Goal: Task Accomplishment & Management: Manage account settings

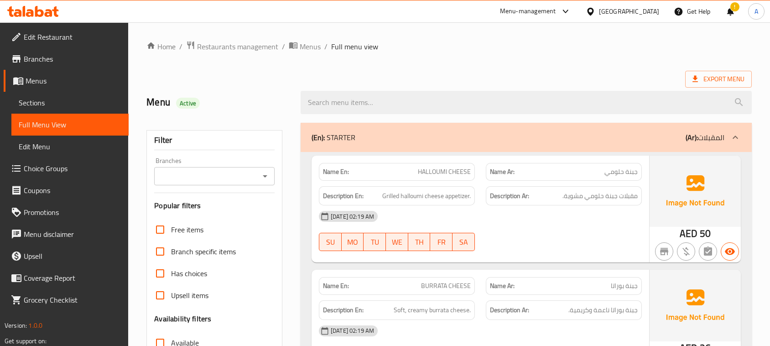
click at [424, 167] on span "OREO MILK SHAKE" at bounding box center [444, 172] width 53 height 10
drag, startPoint x: 0, startPoint y: 0, endPoint x: 452, endPoint y: 62, distance: 456.0
click at [452, 167] on span "OREO MILK SHAKE" at bounding box center [444, 172] width 53 height 10
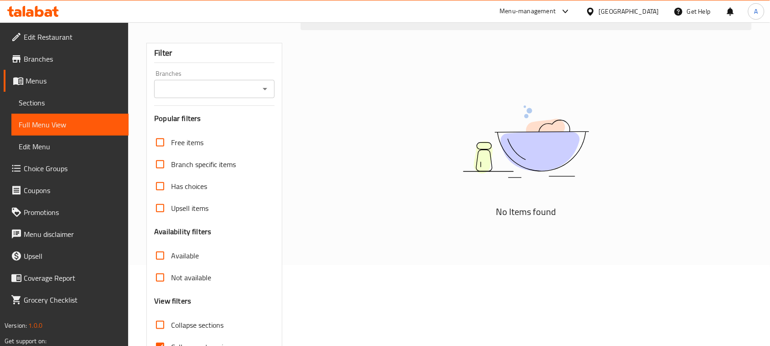
scroll to position [133, 0]
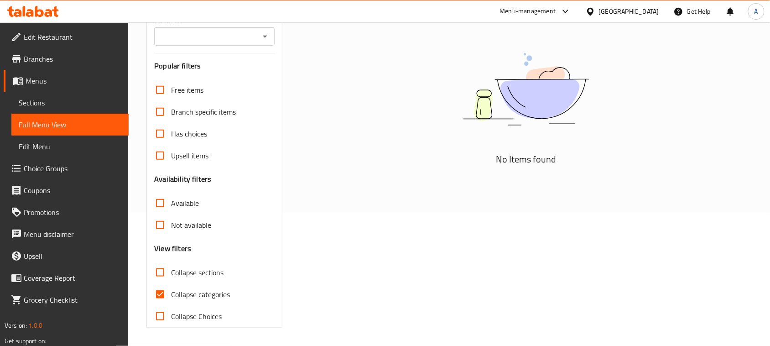
click at [160, 293] on input "Collapse categories" at bounding box center [160, 294] width 22 height 22
checkbox input "false"
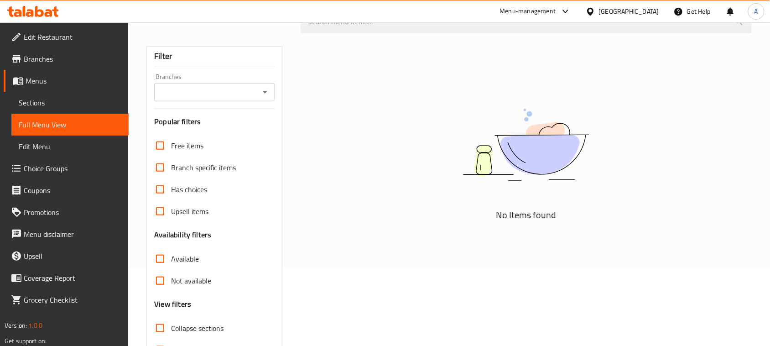
scroll to position [0, 0]
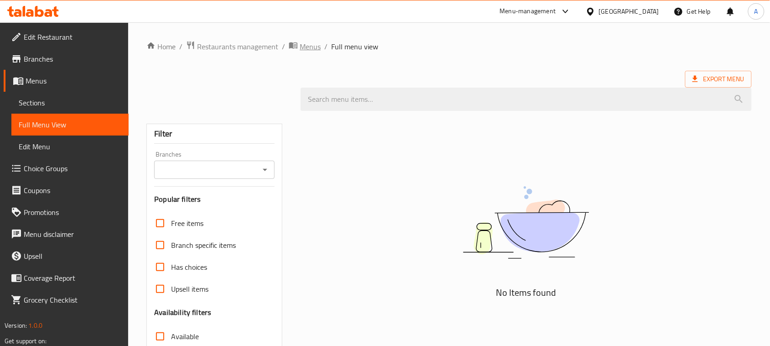
click at [304, 42] on span "Menus" at bounding box center [310, 46] width 21 height 11
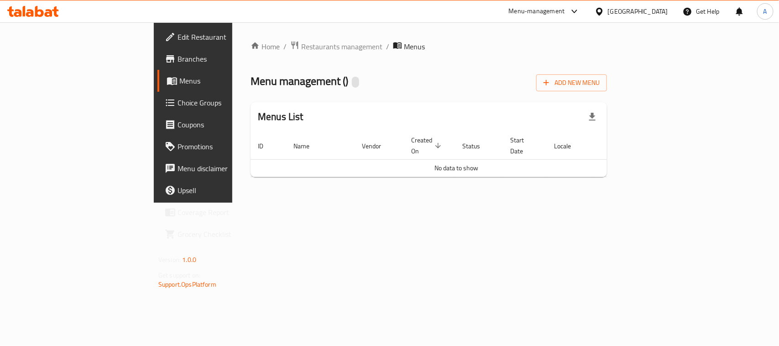
click at [443, 96] on div "Home / Restaurants management / Menus Menu management ( ) Add New Menu Menus Li…" at bounding box center [429, 113] width 356 height 144
drag, startPoint x: 740, startPoint y: 233, endPoint x: 693, endPoint y: 224, distance: 48.3
click at [625, 203] on div "Home / Restaurants management / Menus Menu management ( ) Add New Menu Menus Li…" at bounding box center [428, 112] width 393 height 180
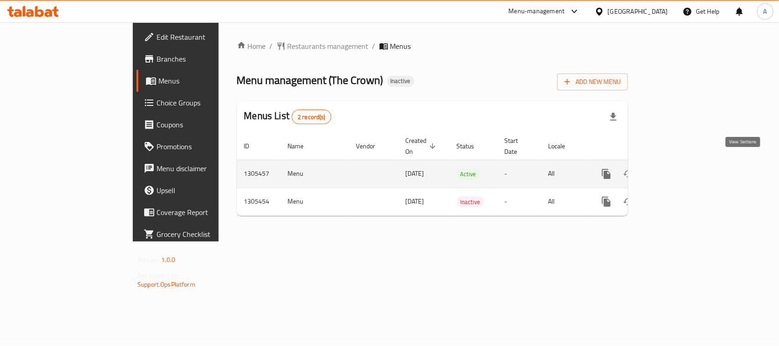
click at [678, 168] on icon "enhanced table" at bounding box center [672, 173] width 11 height 11
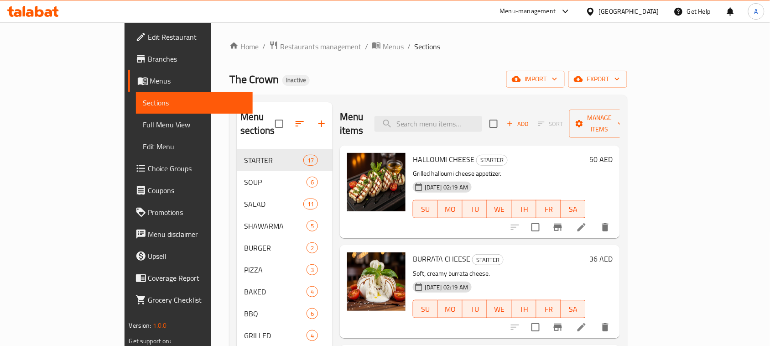
click at [143, 124] on span "Full Menu View" at bounding box center [194, 124] width 103 height 11
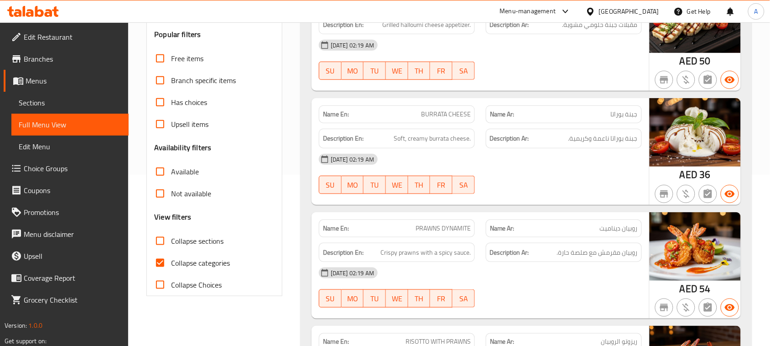
scroll to position [228, 0]
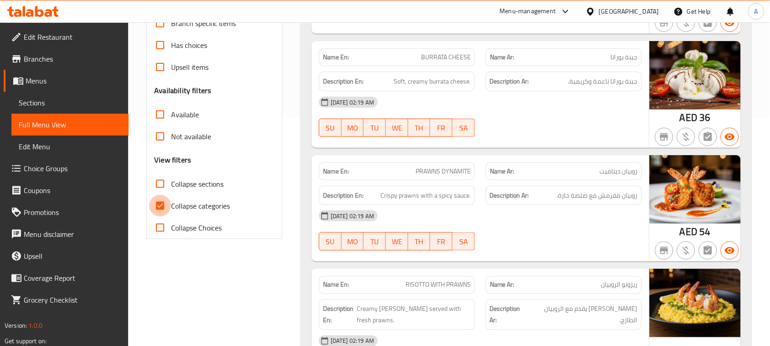
click at [151, 208] on input "Collapse categories" at bounding box center [160, 206] width 22 height 22
checkbox input "false"
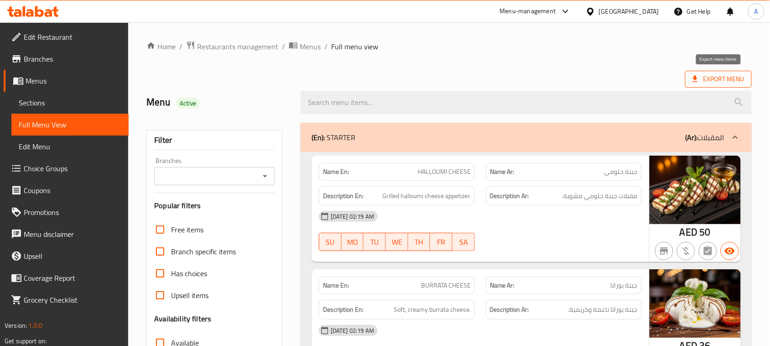
click at [717, 76] on span "Export Menu" at bounding box center [719, 78] width 52 height 11
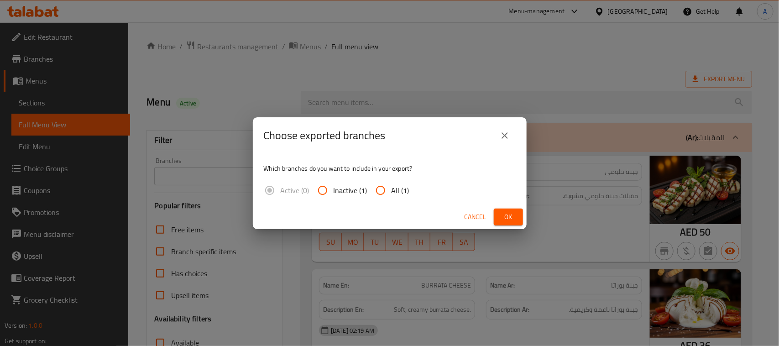
click at [383, 197] on input "All (1)" at bounding box center [381, 190] width 22 height 22
radio input "true"
click at [512, 223] on button "Ok" at bounding box center [508, 217] width 29 height 17
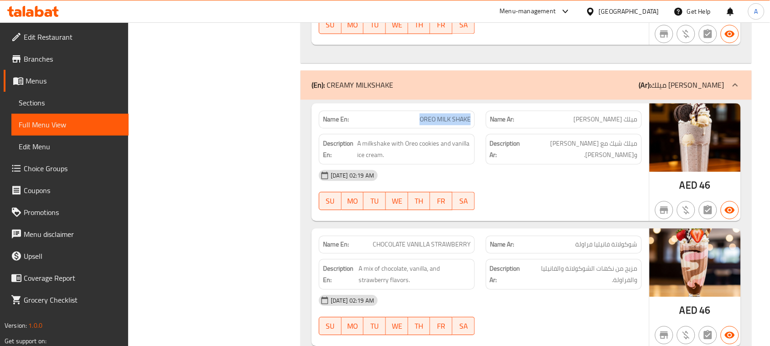
scroll to position [17054, 0]
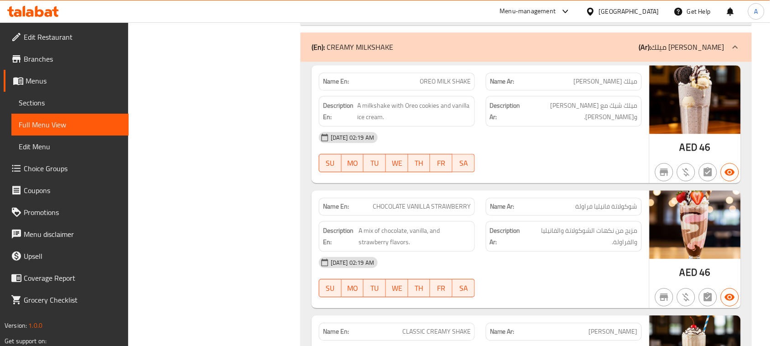
scroll to position [17111, 0]
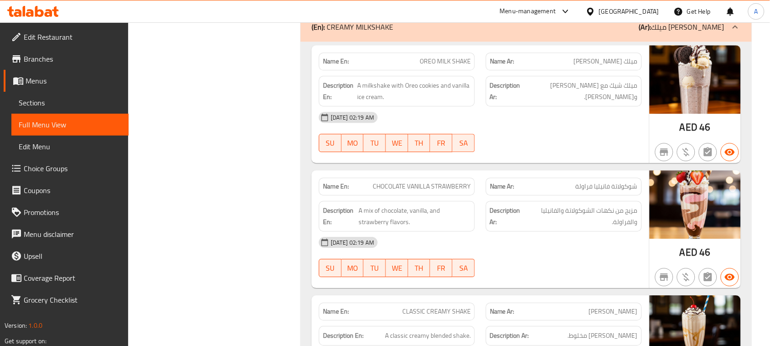
click at [556, 87] on span "ميلك شيك مع كوكيز أوريو وآيس كريم فانيليا." at bounding box center [580, 91] width 115 height 22
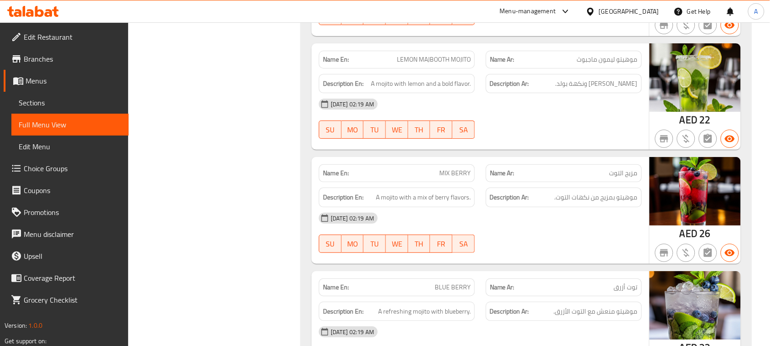
scroll to position [19450, 0]
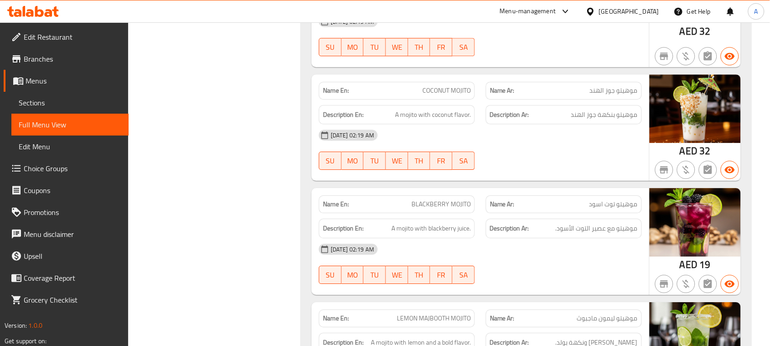
scroll to position [19256, 0]
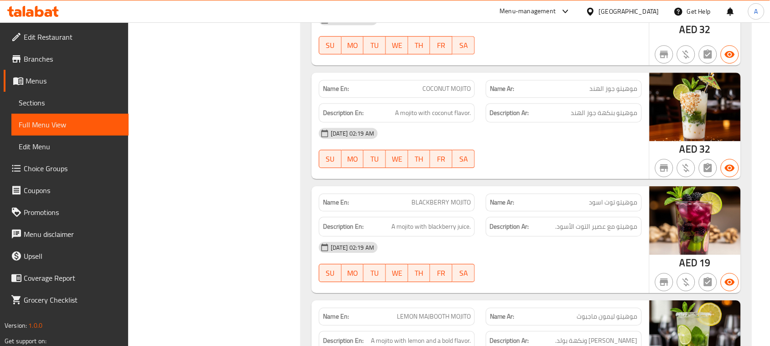
drag, startPoint x: 427, startPoint y: 96, endPoint x: 452, endPoint y: 90, distance: 25.7
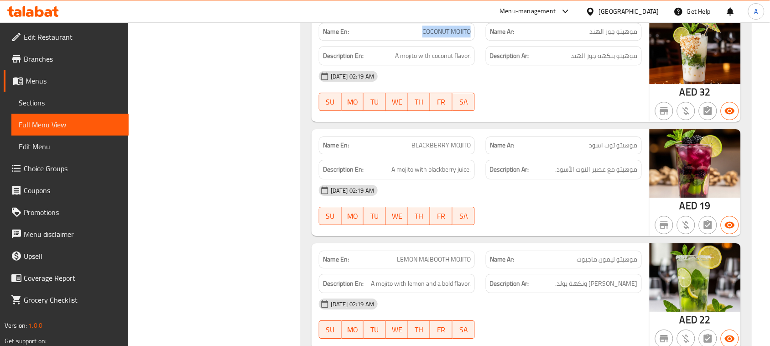
drag, startPoint x: 434, startPoint y: 155, endPoint x: 450, endPoint y: 154, distance: 16.5
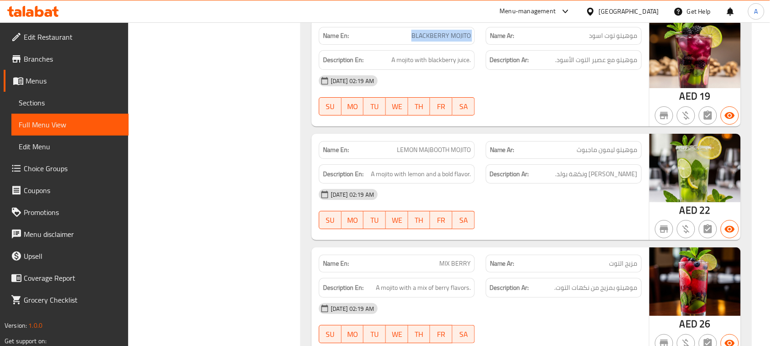
scroll to position [19427, 0]
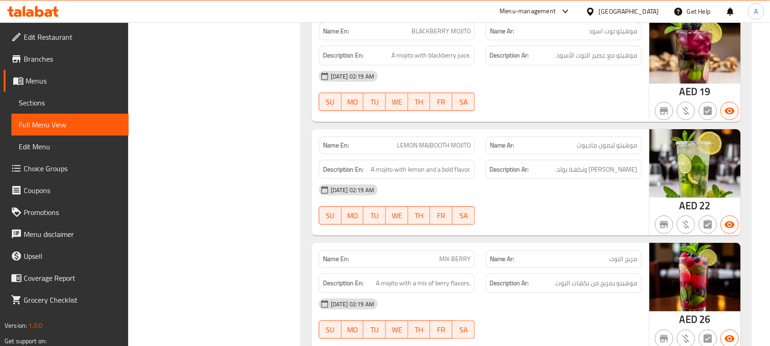
drag, startPoint x: 398, startPoint y: 149, endPoint x: 454, endPoint y: 149, distance: 55.7
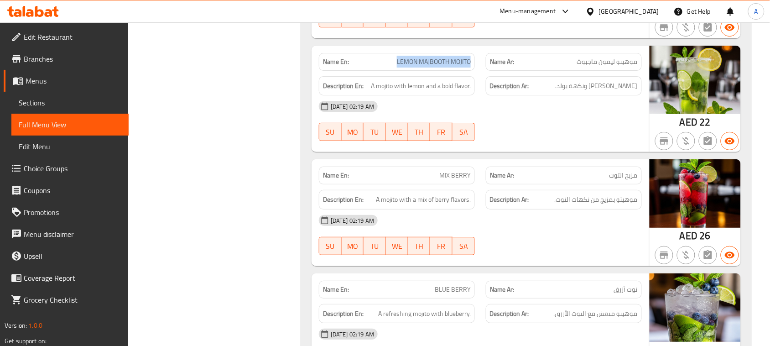
scroll to position [19541, 0]
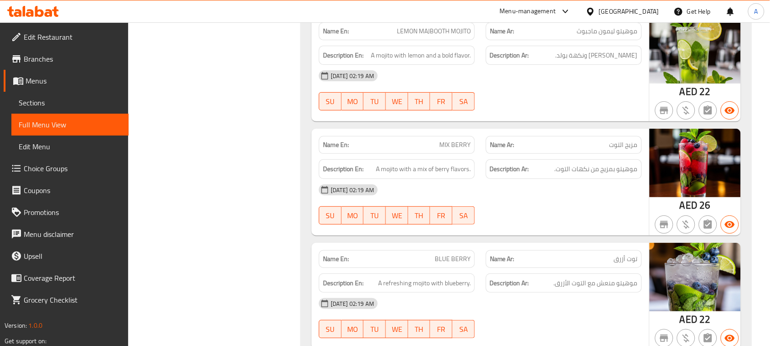
drag, startPoint x: 446, startPoint y: 156, endPoint x: 466, endPoint y: 154, distance: 19.3
copy span "MIX BERRY"
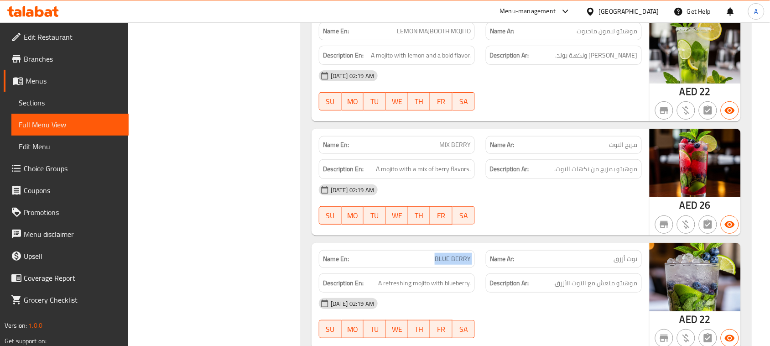
drag, startPoint x: 445, startPoint y: 265, endPoint x: 471, endPoint y: 261, distance: 25.4
copy span "BLUE BERRY"
drag, startPoint x: 594, startPoint y: 223, endPoint x: 604, endPoint y: 217, distance: 11.0
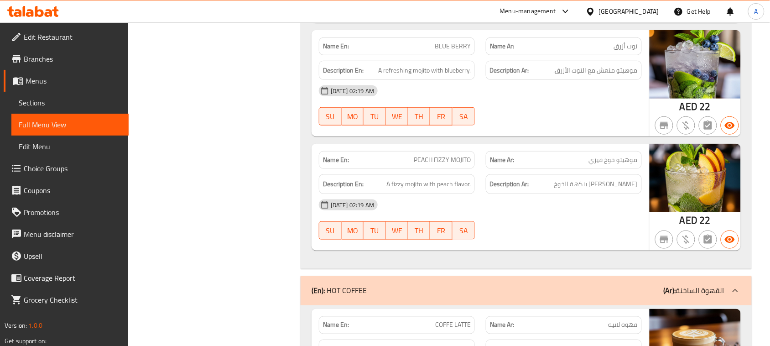
scroll to position [19769, 0]
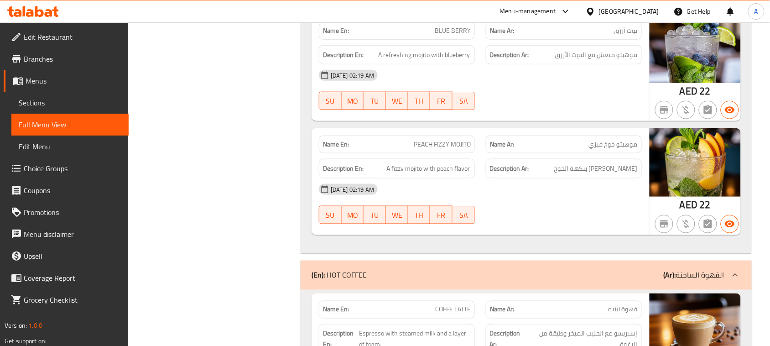
drag, startPoint x: 421, startPoint y: 152, endPoint x: 459, endPoint y: 151, distance: 37.9
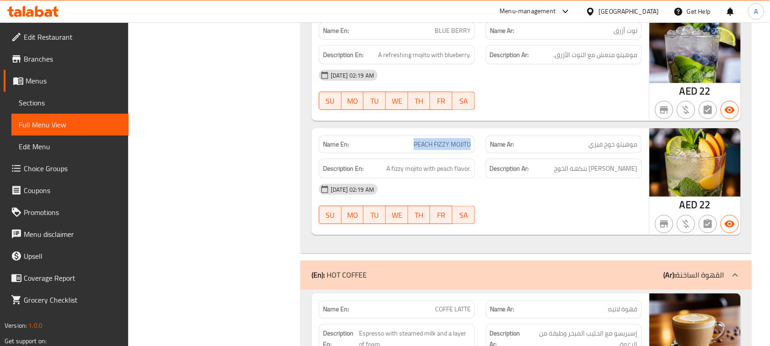
drag, startPoint x: 419, startPoint y: 151, endPoint x: 458, endPoint y: 149, distance: 38.9
copy span "PEACH FIZZY MOJITO"
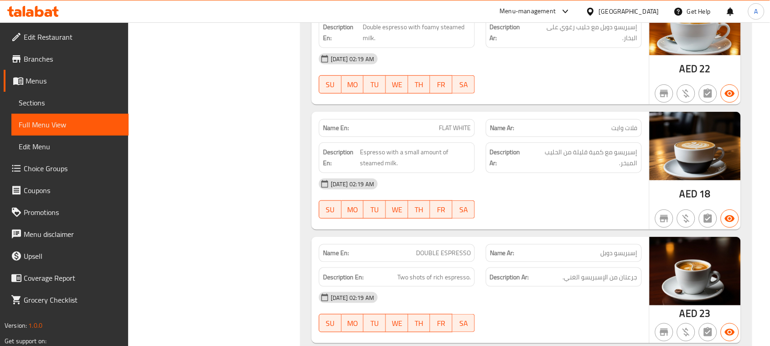
scroll to position [20682, 0]
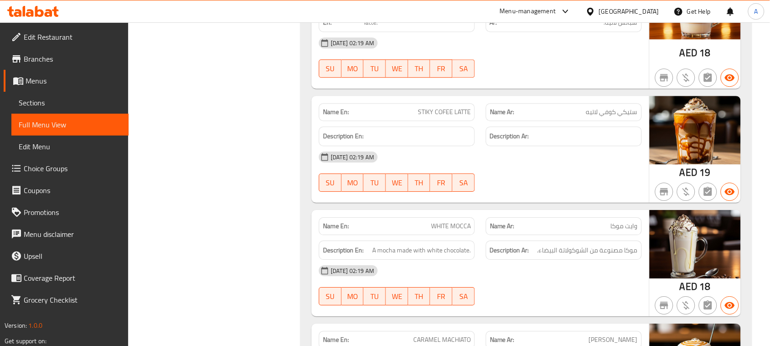
scroll to position [21213, 0]
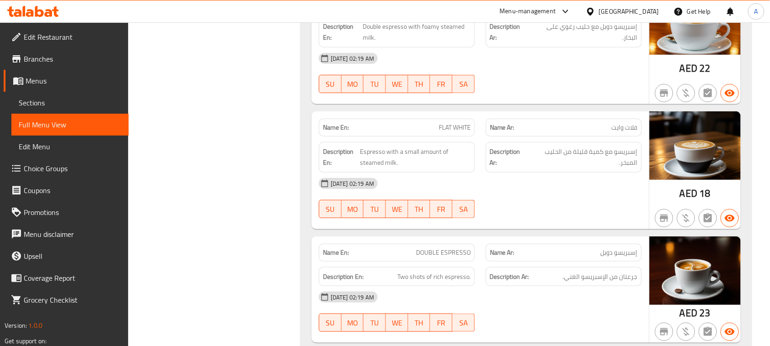
scroll to position [20722, 0]
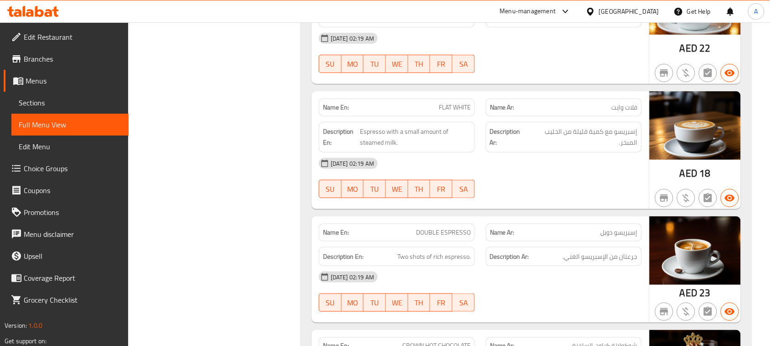
drag, startPoint x: 582, startPoint y: 176, endPoint x: 571, endPoint y: 187, distance: 16.1
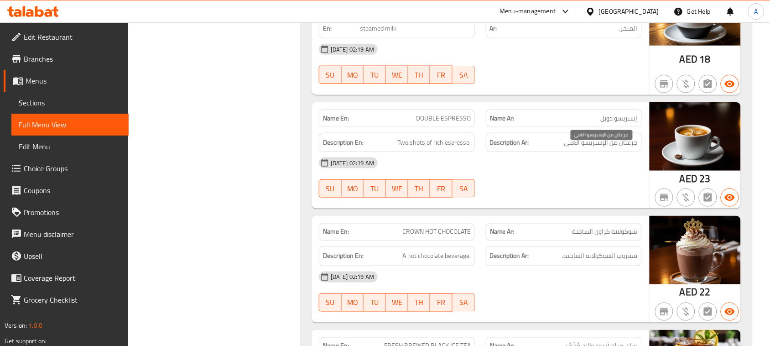
drag, startPoint x: 601, startPoint y: 145, endPoint x: 569, endPoint y: 185, distance: 51.7
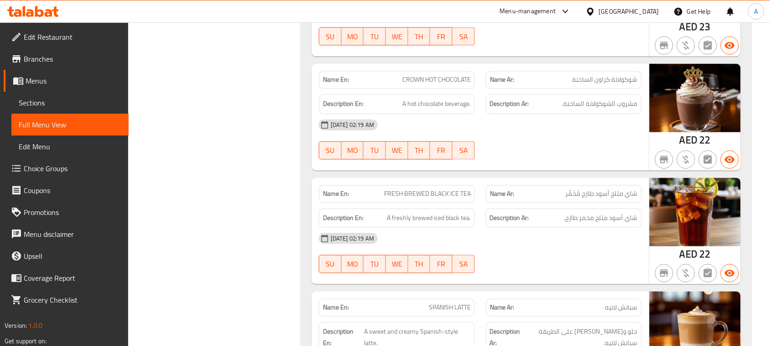
scroll to position [20950, 0]
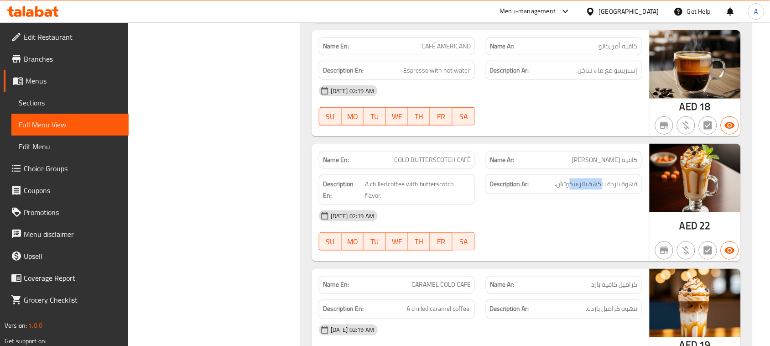
drag, startPoint x: 587, startPoint y: 185, endPoint x: 555, endPoint y: 224, distance: 50.2
type button "5"
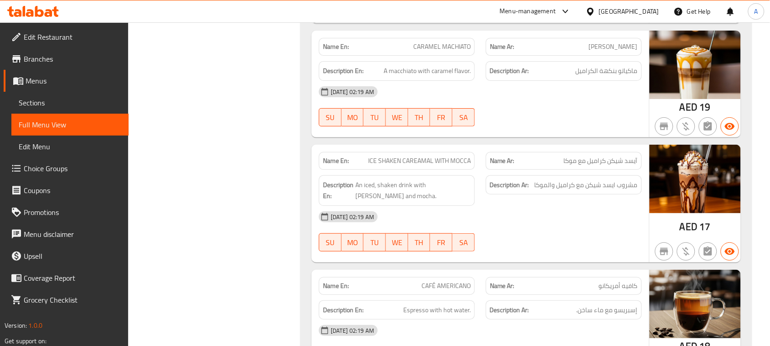
scroll to position [21920, 0]
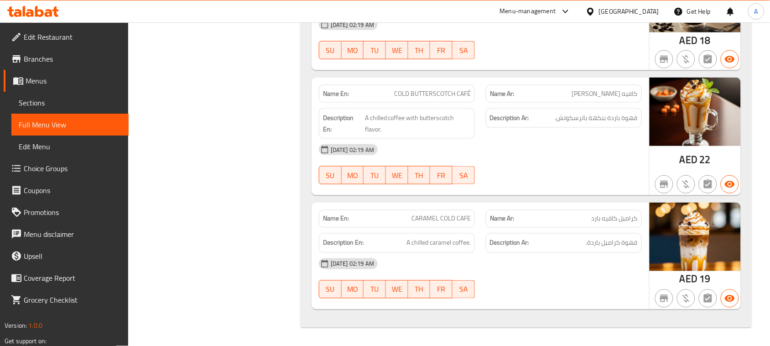
click at [576, 246] on h6 "Description Ar: قهوة كراميل باردة." at bounding box center [564, 242] width 148 height 11
click at [571, 273] on div "[DATE] 02:19 AM" at bounding box center [481, 264] width 334 height 22
click at [424, 243] on span "A chilled caramel coffee." at bounding box center [439, 242] width 64 height 11
drag, startPoint x: 424, startPoint y: 243, endPoint x: 460, endPoint y: 244, distance: 35.6
click at [460, 244] on span "A chilled caramel coffee." at bounding box center [439, 242] width 64 height 11
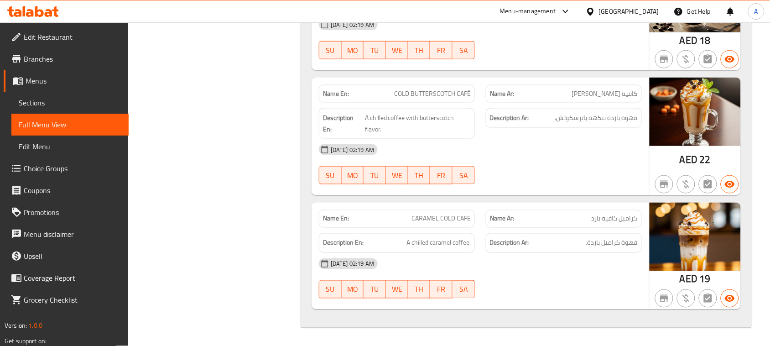
click at [427, 215] on span "CARAMEL COLD CAFE" at bounding box center [441, 219] width 59 height 10
drag, startPoint x: 427, startPoint y: 215, endPoint x: 475, endPoint y: 210, distance: 47.8
click at [475, 210] on div "Name En: CARAMEL COLD CAFE" at bounding box center [397, 218] width 167 height 29
copy span "CARAMEL COLD CAFE"
drag, startPoint x: 500, startPoint y: 290, endPoint x: 453, endPoint y: 314, distance: 52.9
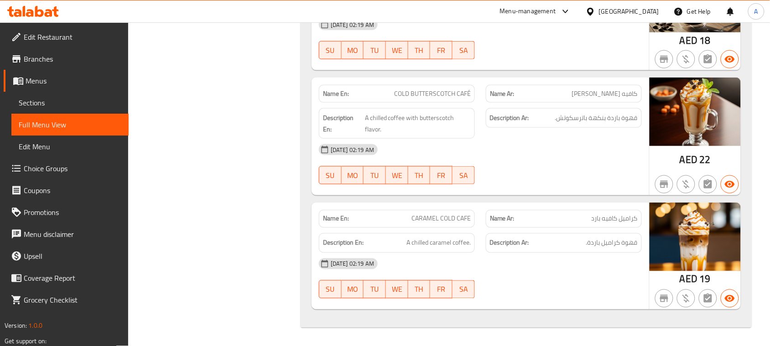
click at [501, 290] on div "13-08-2025 02:19 AM SU MO TU WE TH FR SA" at bounding box center [481, 278] width 334 height 51
drag, startPoint x: 399, startPoint y: 89, endPoint x: 466, endPoint y: 92, distance: 66.2
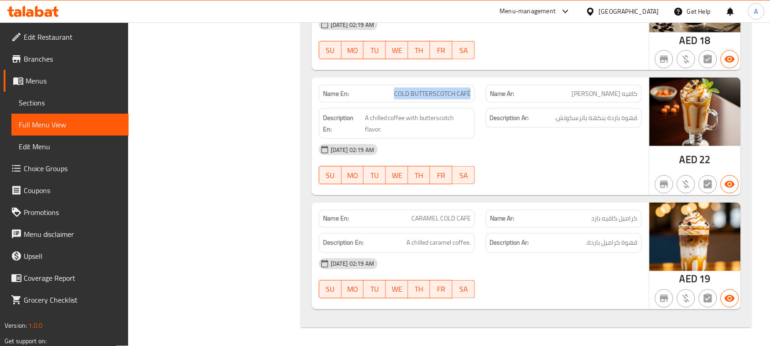
copy span "COLD BUTTERSCOTCH CAFÉ"
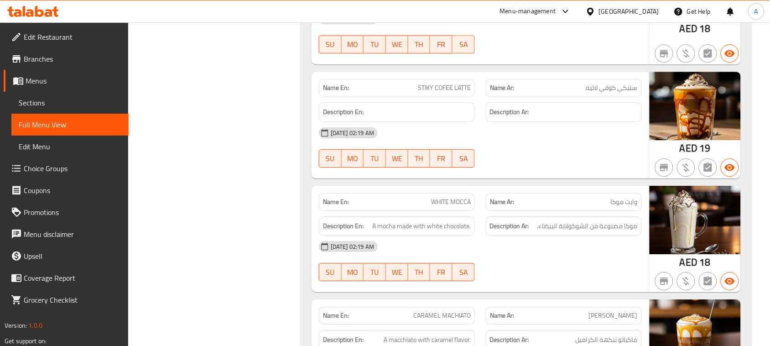
scroll to position [21350, 0]
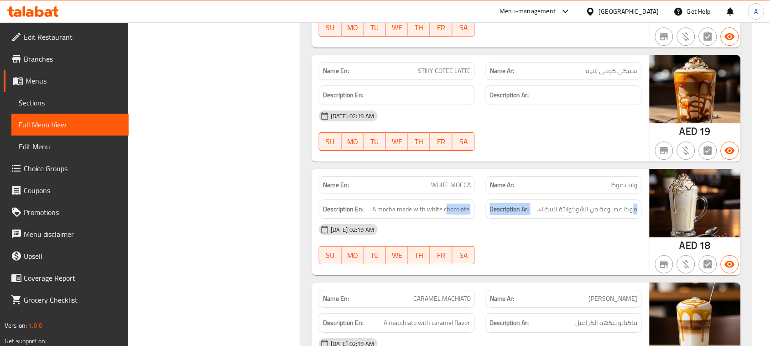
drag, startPoint x: 635, startPoint y: 217, endPoint x: 455, endPoint y: 230, distance: 180.8
drag, startPoint x: 387, startPoint y: 225, endPoint x: 494, endPoint y: 248, distance: 109.7
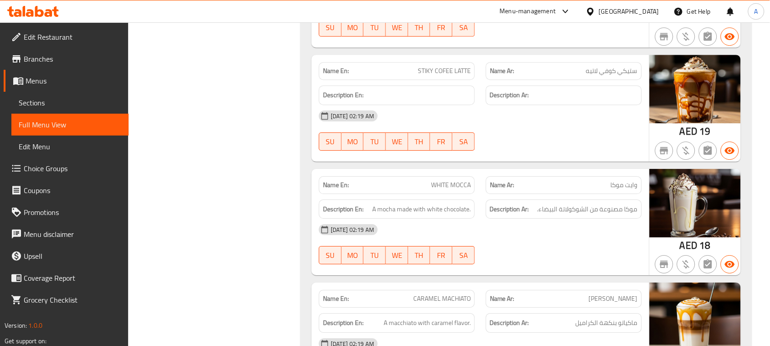
drag, startPoint x: 407, startPoint y: 220, endPoint x: 492, endPoint y: 240, distance: 86.8
click at [437, 215] on span "A mocha made with white chocolate." at bounding box center [421, 209] width 99 height 11
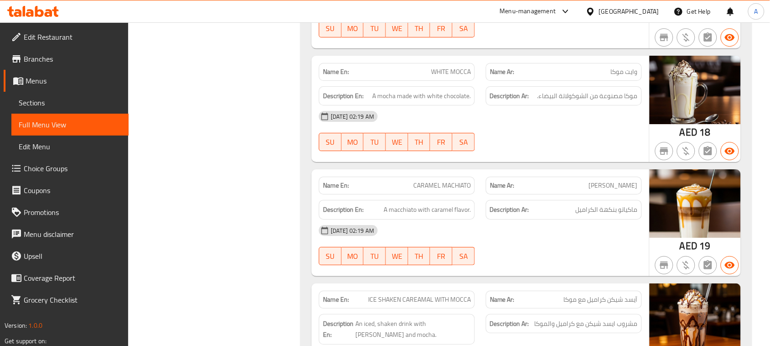
scroll to position [21464, 0]
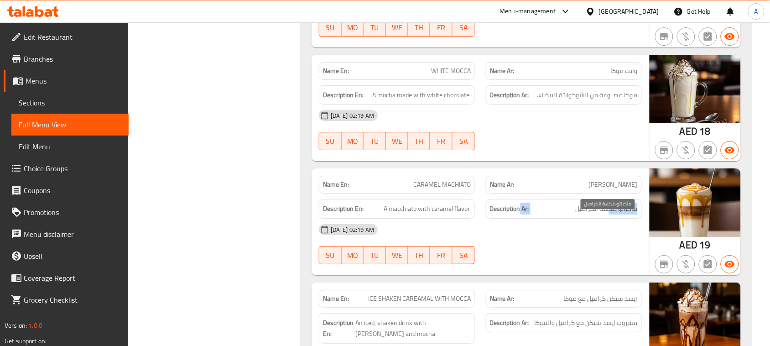
drag, startPoint x: 609, startPoint y: 224, endPoint x: 501, endPoint y: 219, distance: 108.3
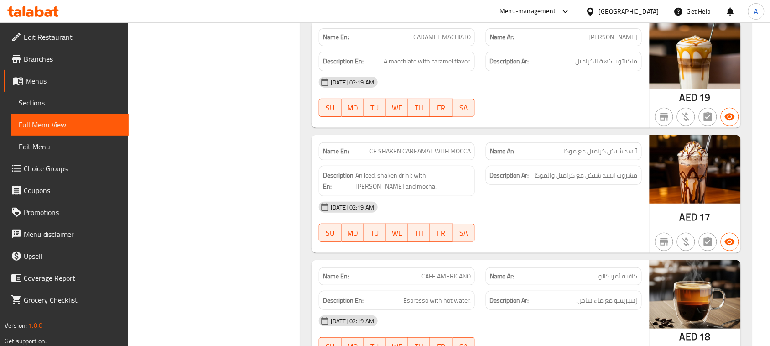
scroll to position [21635, 0]
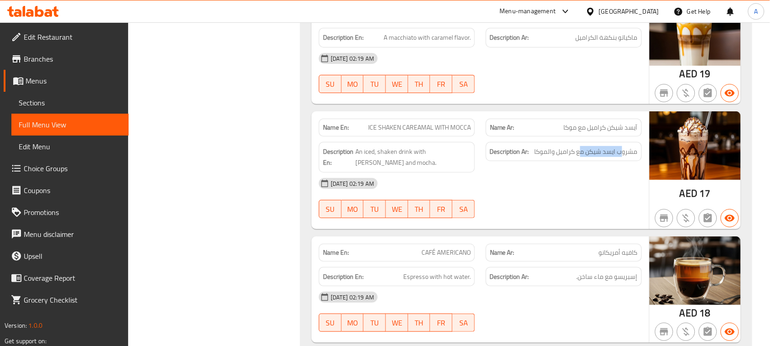
drag, startPoint x: 565, startPoint y: 196, endPoint x: 451, endPoint y: 152, distance: 122.6
drag, startPoint x: 368, startPoint y: 139, endPoint x: 468, endPoint y: 146, distance: 100.6
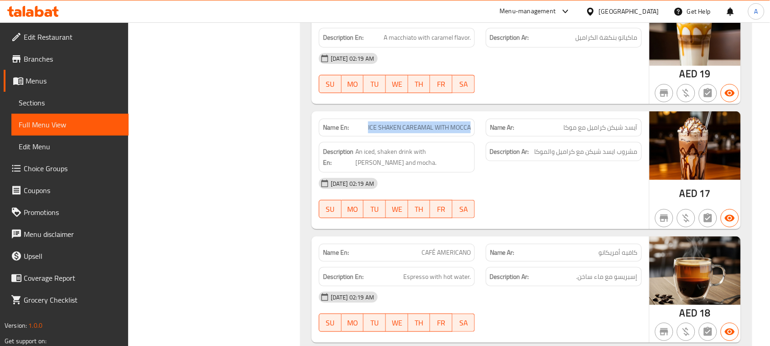
copy span "ICE SHAKEN CAREAMAL WITH MOCCA"
drag, startPoint x: 530, startPoint y: 233, endPoint x: 398, endPoint y: 309, distance: 153.1
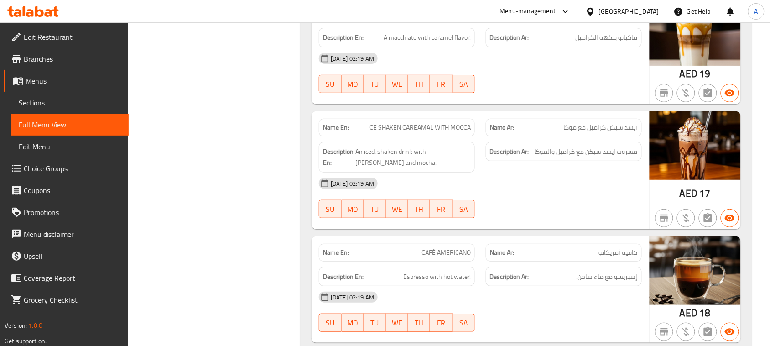
drag, startPoint x: 387, startPoint y: 133, endPoint x: 482, endPoint y: 176, distance: 103.6
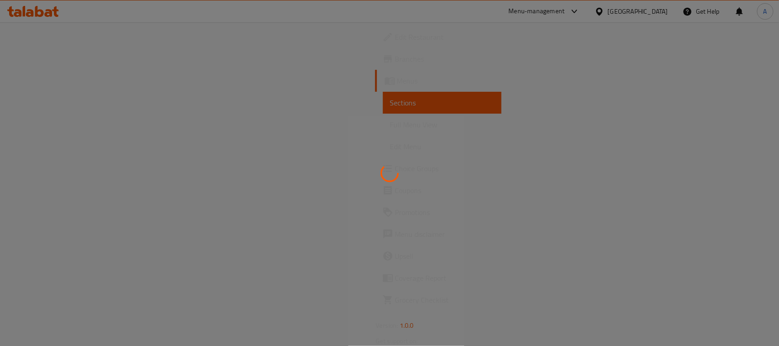
drag, startPoint x: 690, startPoint y: 112, endPoint x: 677, endPoint y: 117, distance: 14.2
click at [690, 112] on div at bounding box center [389, 173] width 779 height 346
click at [713, 201] on div at bounding box center [389, 173] width 779 height 346
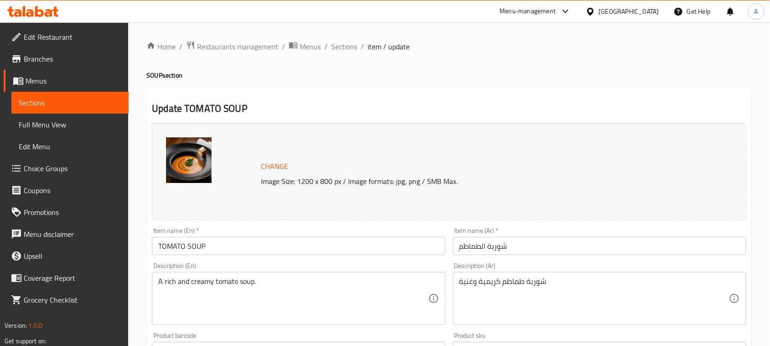
drag, startPoint x: 630, startPoint y: 90, endPoint x: 530, endPoint y: 74, distance: 101.2
click at [345, 44] on span "Sections" at bounding box center [344, 46] width 26 height 11
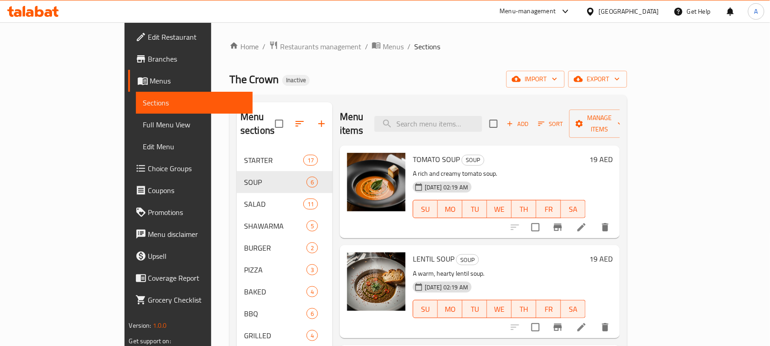
drag, startPoint x: 617, startPoint y: 50, endPoint x: 599, endPoint y: 54, distance: 17.7
click at [617, 50] on ol "Home / Restaurants management / Menus / Sections" at bounding box center [429, 47] width 398 height 12
click at [482, 116] on input "search" at bounding box center [429, 124] width 108 height 16
paste input "STRAWBERRY MOJITO"
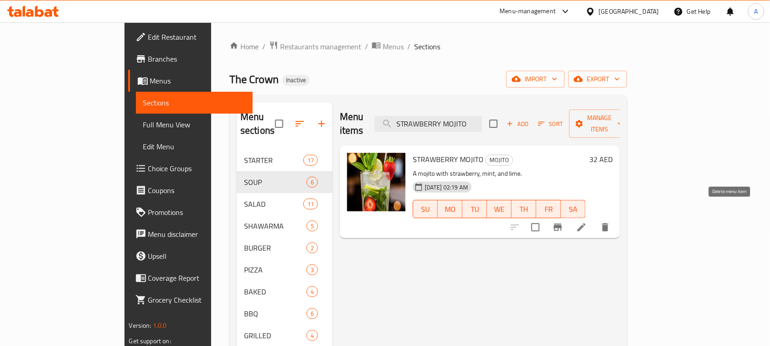
type input "STRAWBERRY MOJITO"
click at [617, 216] on button "delete" at bounding box center [606, 227] width 22 height 22
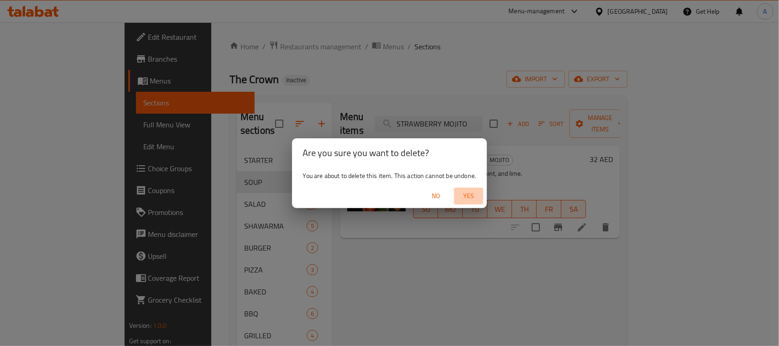
click at [476, 190] on span "Yes" at bounding box center [469, 195] width 22 height 11
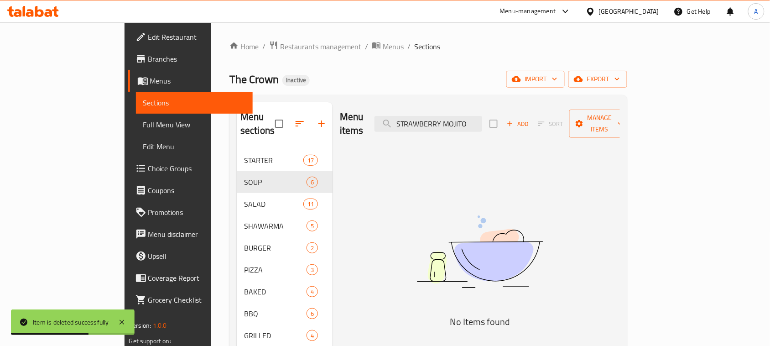
click at [612, 37] on div "Home / Restaurants management / Menus / Sections The Crown Inactive import expo…" at bounding box center [428, 341] width 435 height 638
click at [450, 116] on input "STRAWBERRY MOJITO" at bounding box center [429, 124] width 108 height 16
paste input "BLACK BUN CHICKEN BURGER"
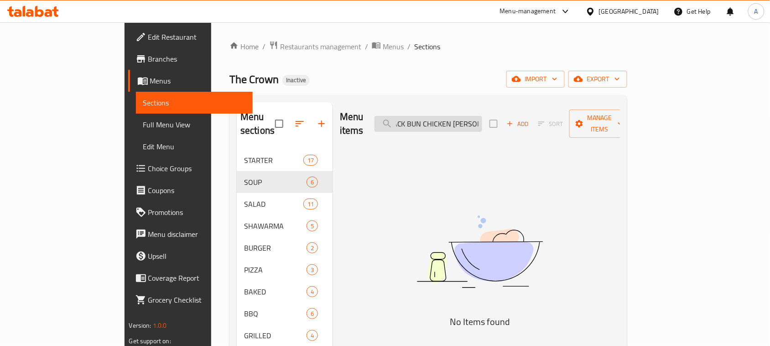
scroll to position [0, 8]
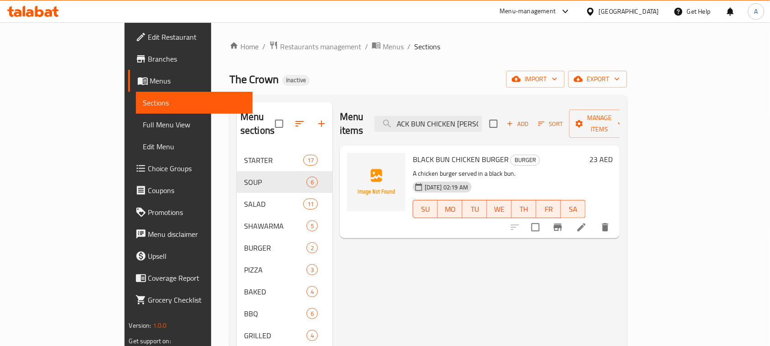
type input "BLACK BUN CHICKEN [PERSON_NAME]"
click at [617, 222] on div at bounding box center [560, 227] width 112 height 22
click at [587, 222] on icon at bounding box center [581, 227] width 11 height 11
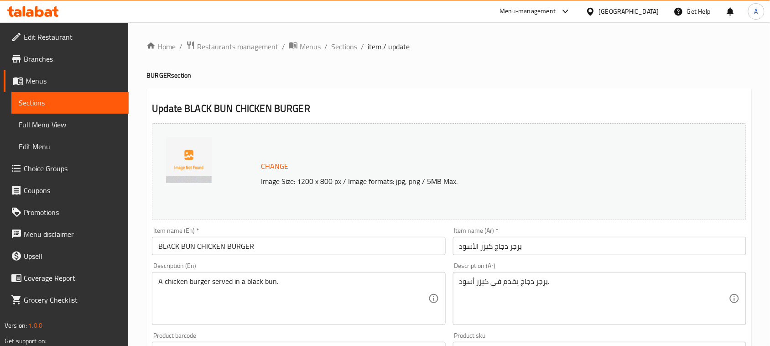
click at [242, 279] on textarea "A chicken burger served in a black bun." at bounding box center [293, 298] width 270 height 43
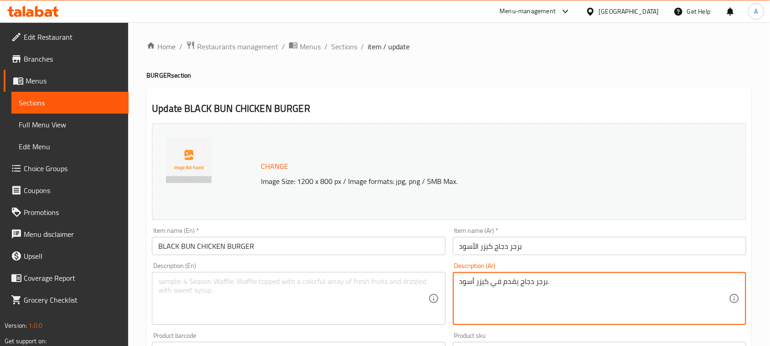
click at [516, 284] on textarea "برجر دجاج يقدم في كيزر أسود." at bounding box center [595, 298] width 270 height 43
click at [555, 249] on input "برجر دجاج كيزر الأسود" at bounding box center [599, 246] width 293 height 18
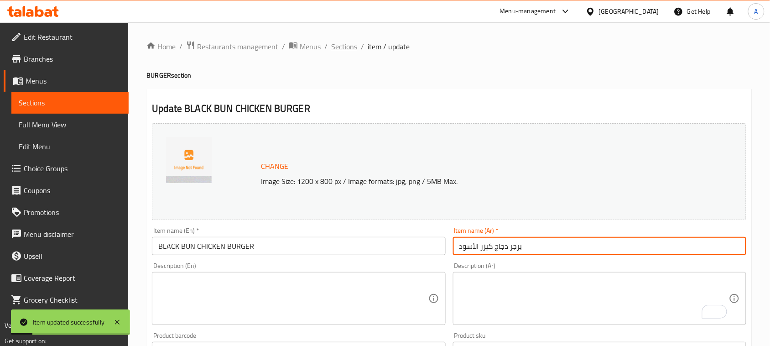
click at [341, 43] on span "Sections" at bounding box center [344, 46] width 26 height 11
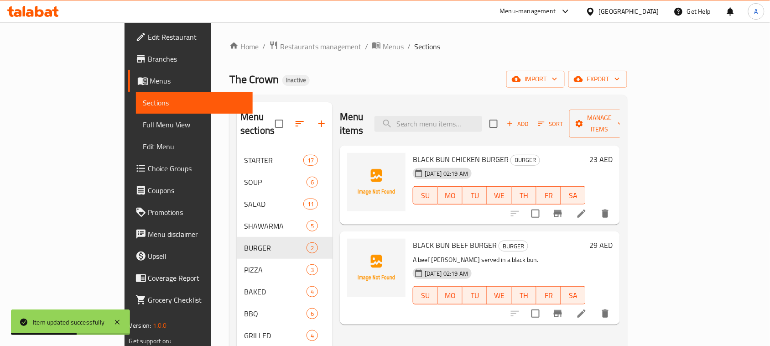
click at [604, 62] on div "Home / Restaurants management / Menus / Sections The Crown Inactive import expo…" at bounding box center [429, 342] width 398 height 602
click at [479, 122] on input "search" at bounding box center [429, 124] width 108 height 16
paste input "BLACK BUN BEEF BURGER"
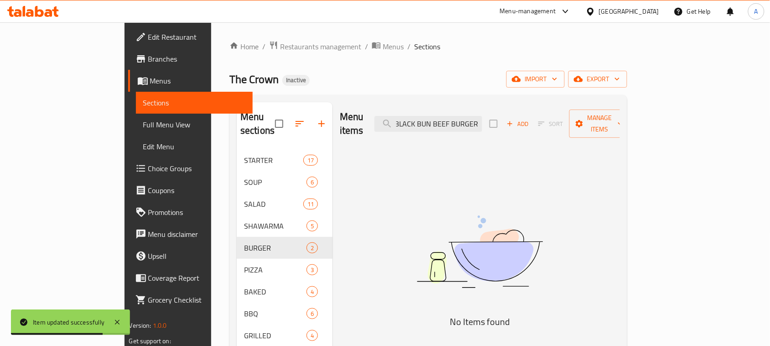
scroll to position [0, 0]
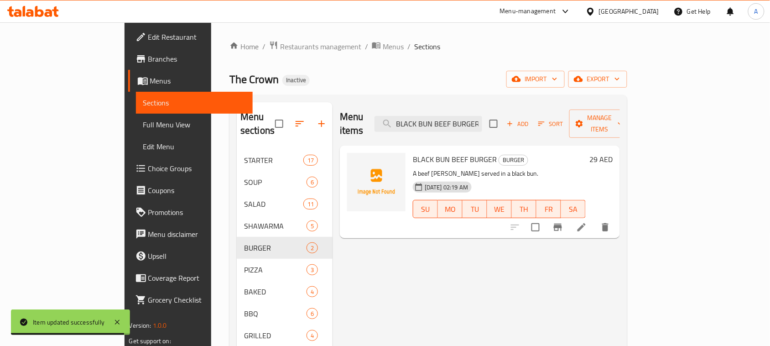
type input "BLACK BUN BEEF BURGER"
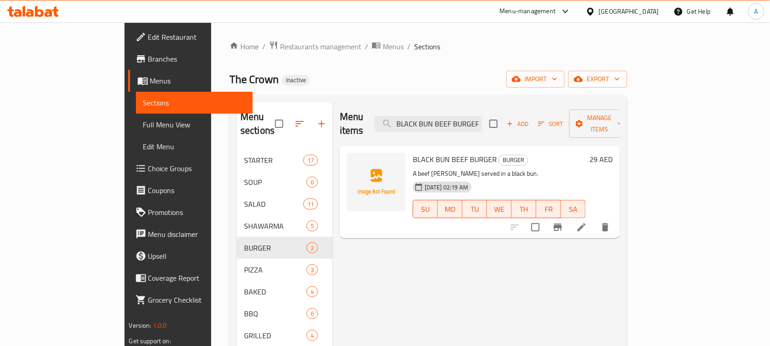
click at [587, 222] on icon at bounding box center [581, 227] width 11 height 11
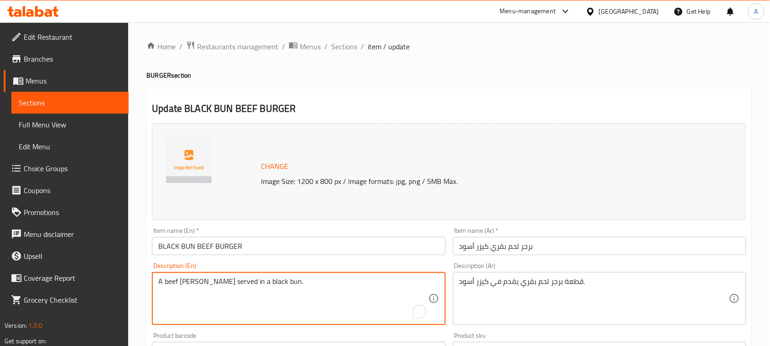
click at [176, 285] on textarea "A beef [PERSON_NAME] served in a black bun." at bounding box center [293, 298] width 270 height 43
click at [544, 285] on textarea "قطعة برجر لحم بقري يقدم في كيزر أسود." at bounding box center [595, 298] width 270 height 43
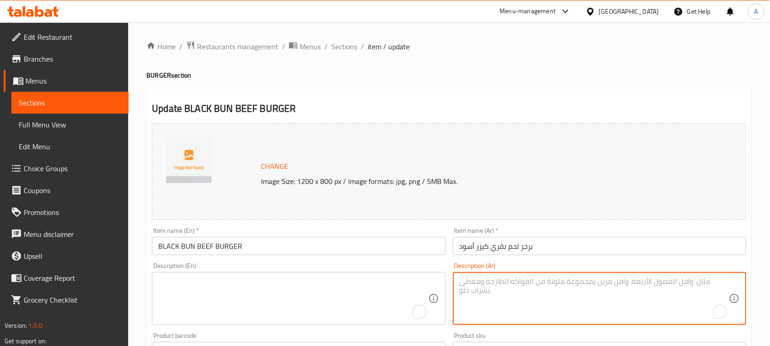
click at [552, 249] on input "برجر لحم بقري كيزر أسود" at bounding box center [599, 246] width 293 height 18
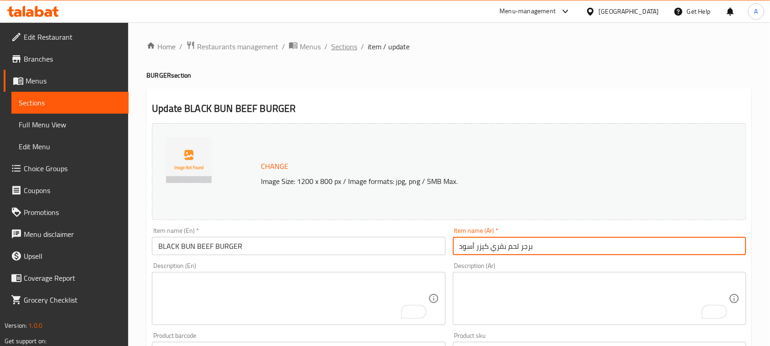
click at [345, 41] on span "Sections" at bounding box center [344, 46] width 26 height 11
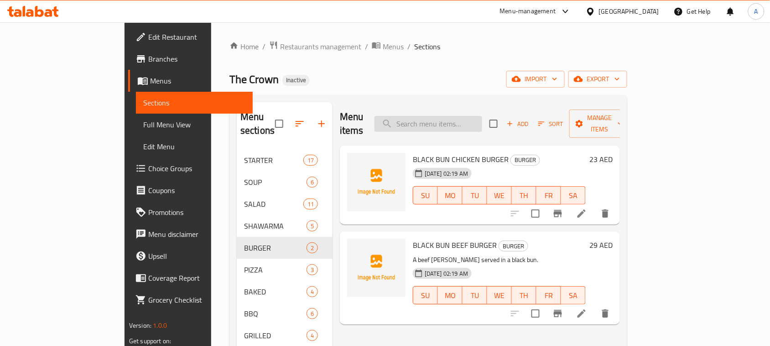
click at [482, 118] on input "search" at bounding box center [429, 124] width 108 height 16
paste input "BLACK BUN BEEF BURGER"
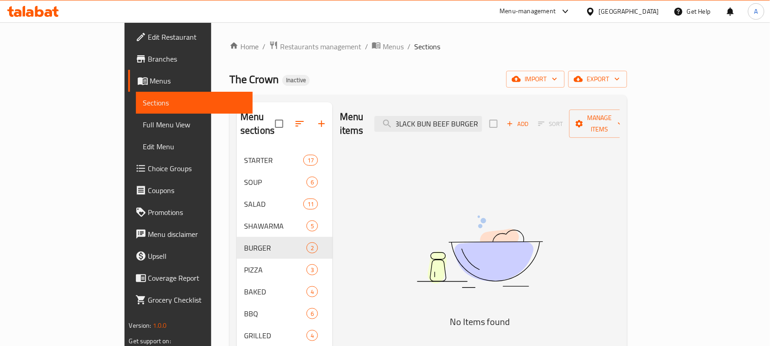
scroll to position [0, 0]
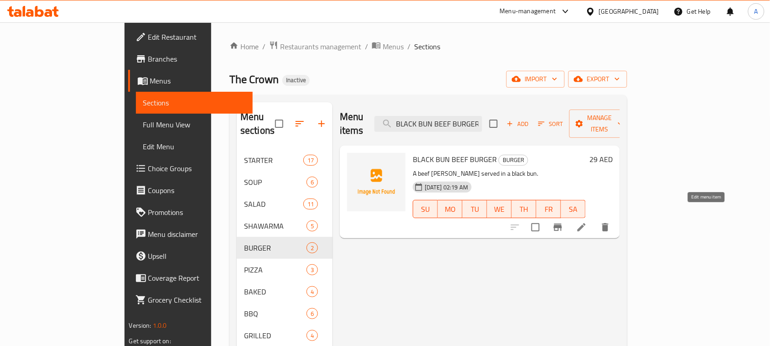
type input "BLACK BUN BEEF BURGER"
click at [587, 222] on icon at bounding box center [581, 227] width 11 height 11
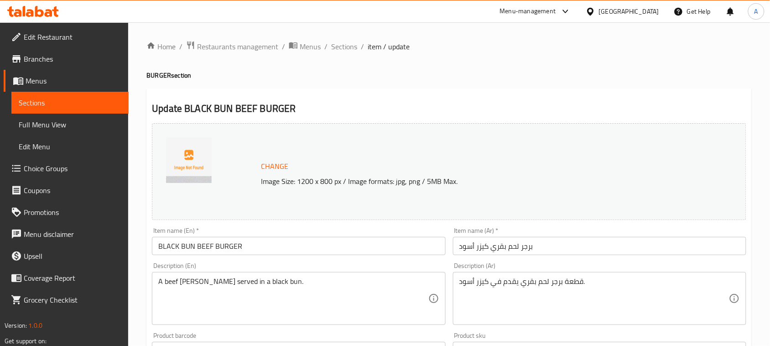
click at [322, 252] on input "BLACK BUN BEEF BURGER" at bounding box center [298, 246] width 293 height 18
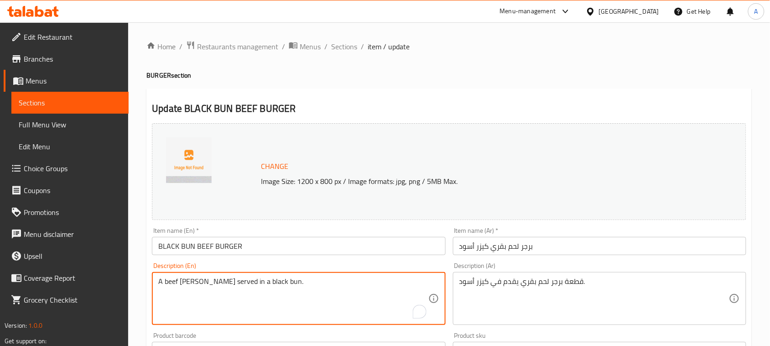
click at [248, 291] on textarea "A beef [PERSON_NAME] served in a black bun." at bounding box center [293, 298] width 270 height 43
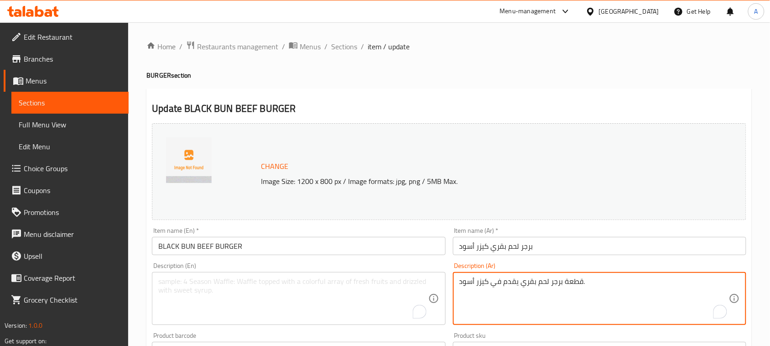
click at [521, 282] on textarea "قطعة برجر لحم بقري يقدم في كيزر أسود." at bounding box center [595, 298] width 270 height 43
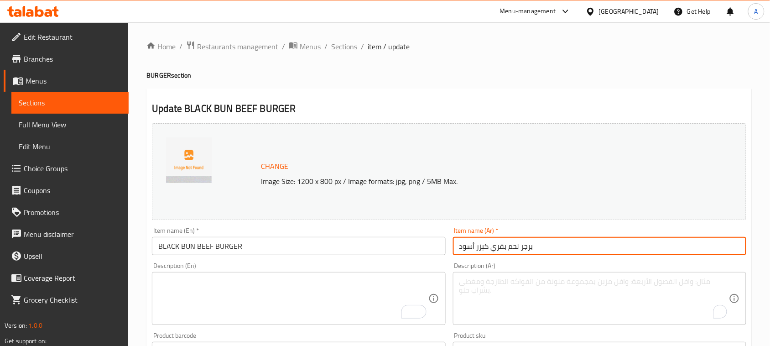
click at [547, 252] on input "برجر لحم بقري كيزر أسود" at bounding box center [599, 246] width 293 height 18
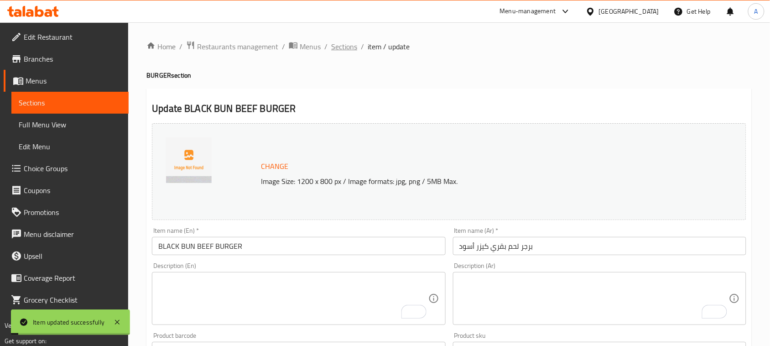
click at [348, 49] on span "Sections" at bounding box center [344, 46] width 26 height 11
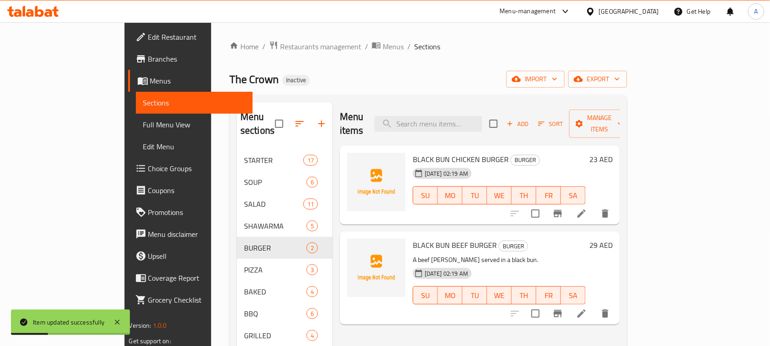
click at [596, 60] on div "Home / Restaurants management / Menus / Sections The Crown Inactive import expo…" at bounding box center [429, 342] width 398 height 602
click at [482, 116] on input "search" at bounding box center [429, 124] width 108 height 16
paste input "CHICKEN FETTUCCINE PASTA"
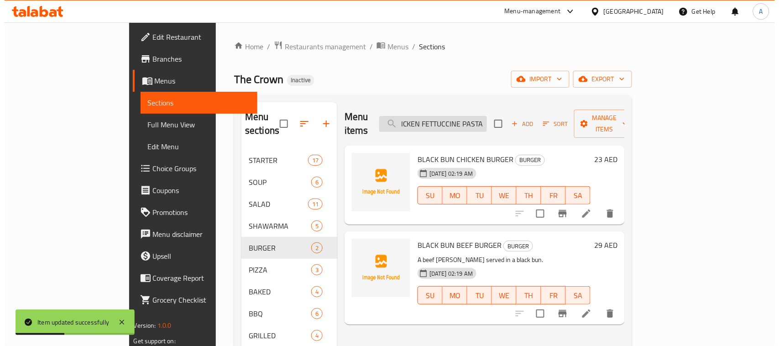
scroll to position [0, 8]
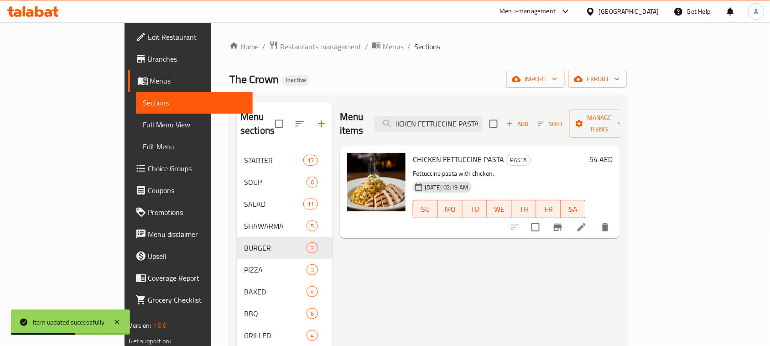
type input "CHICKEN FETTUCCINE PASTA"
click at [586, 223] on icon at bounding box center [582, 227] width 8 height 8
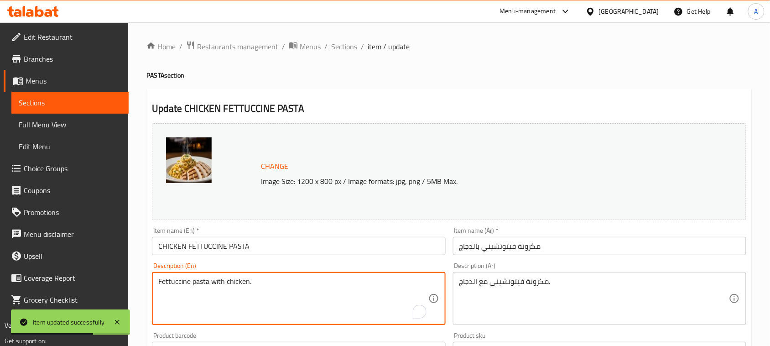
click at [183, 286] on textarea "Fettuccine pasta with chicken." at bounding box center [293, 298] width 270 height 43
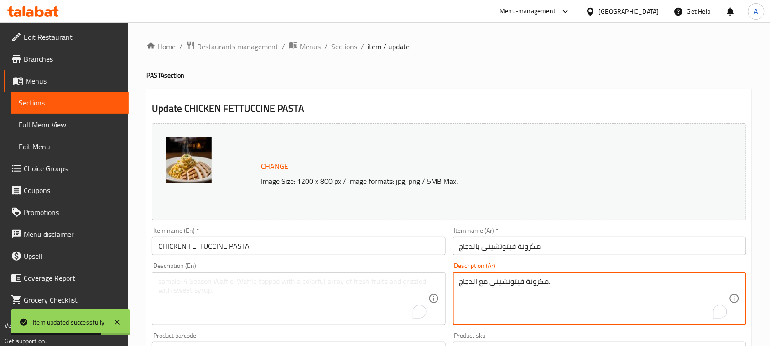
click at [525, 281] on textarea "مكرونة فيتوتشيني مع الدجاج." at bounding box center [595, 298] width 270 height 43
click at [567, 241] on input "مكرونة فيتوتشيني بالدجاج" at bounding box center [599, 246] width 293 height 18
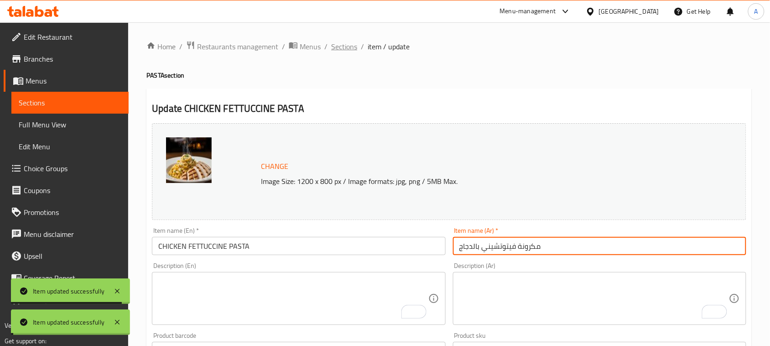
click at [346, 42] on span "Sections" at bounding box center [344, 46] width 26 height 11
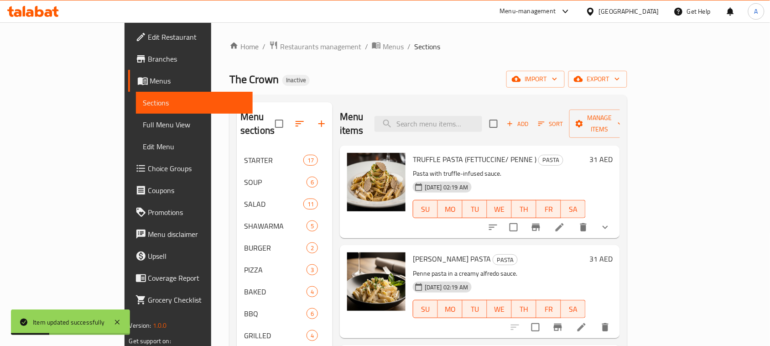
click at [621, 69] on div "Home / Restaurants management / Menus / Sections The Crown Inactive import expo…" at bounding box center [429, 342] width 398 height 602
click at [482, 116] on input "search" at bounding box center [429, 124] width 108 height 16
paste input "PRAWNS FETTUCCINE PASTA"
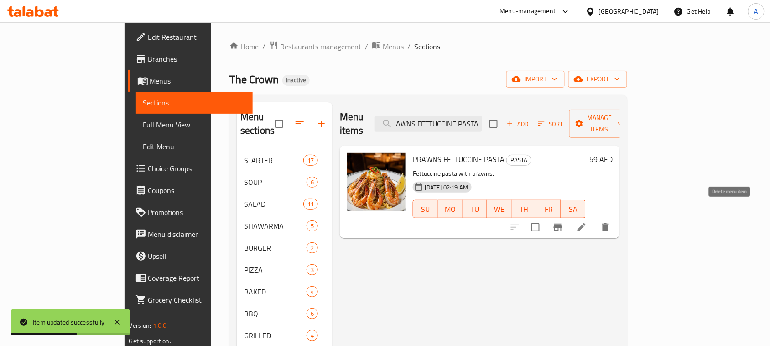
type input "PRAWNS FETTUCCINE PASTA"
click at [587, 222] on icon at bounding box center [581, 227] width 11 height 11
